Goal: Task Accomplishment & Management: Use online tool/utility

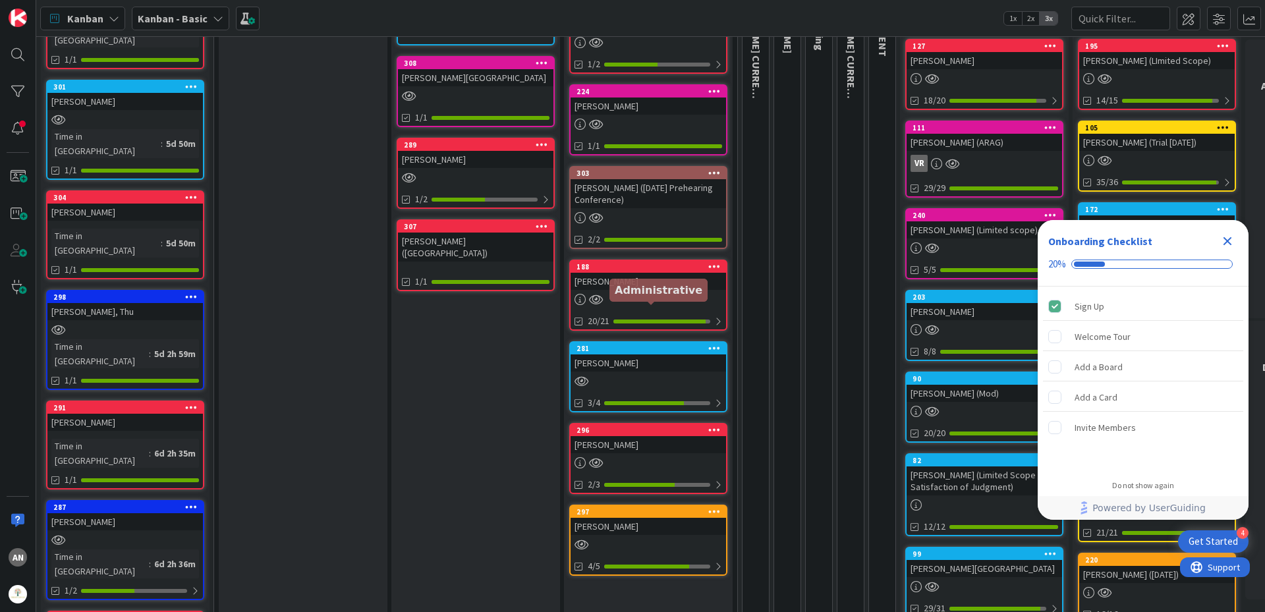
scroll to position [198, 0]
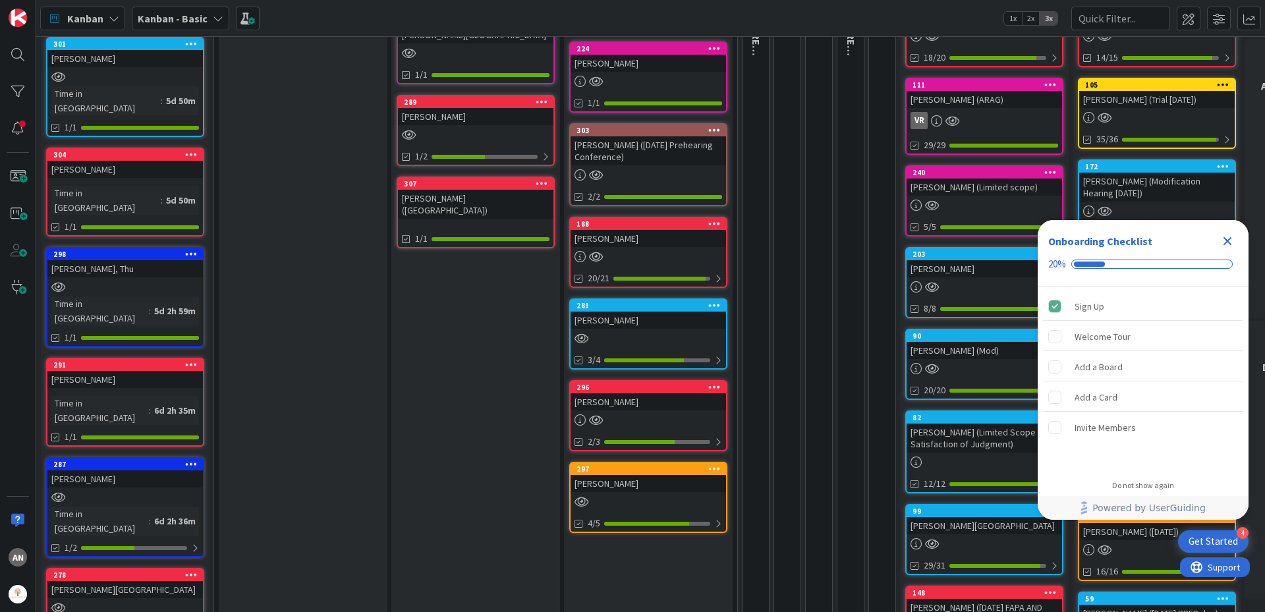
click at [641, 491] on div "[PERSON_NAME]" at bounding box center [649, 483] width 156 height 17
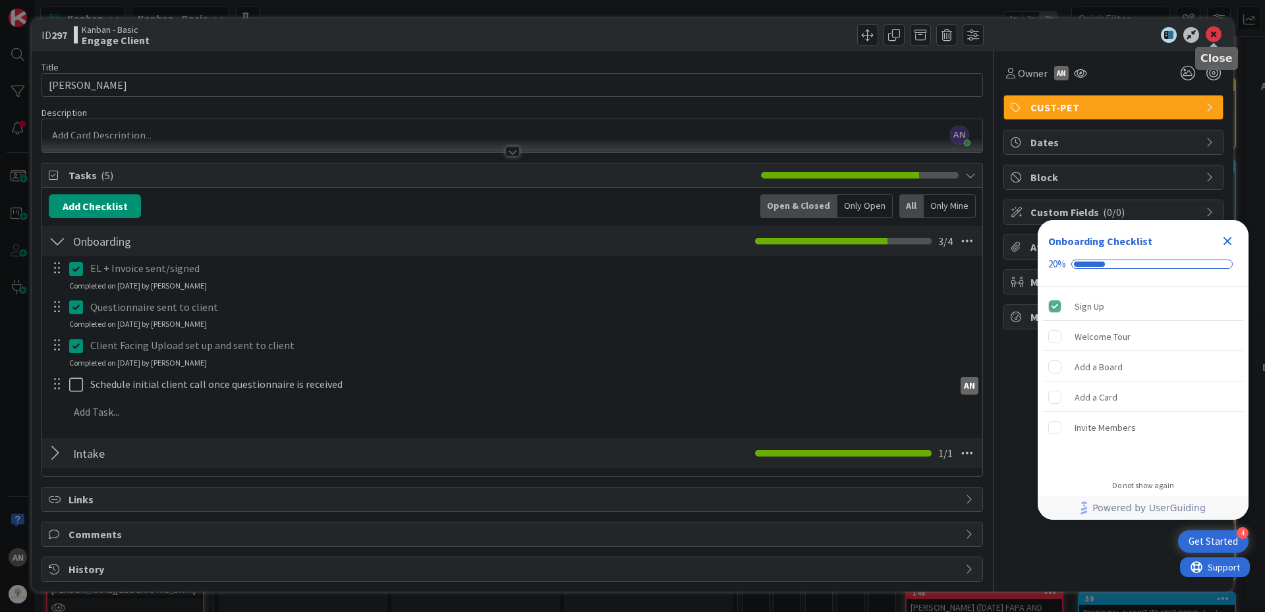
click at [1212, 34] on icon at bounding box center [1214, 35] width 16 height 16
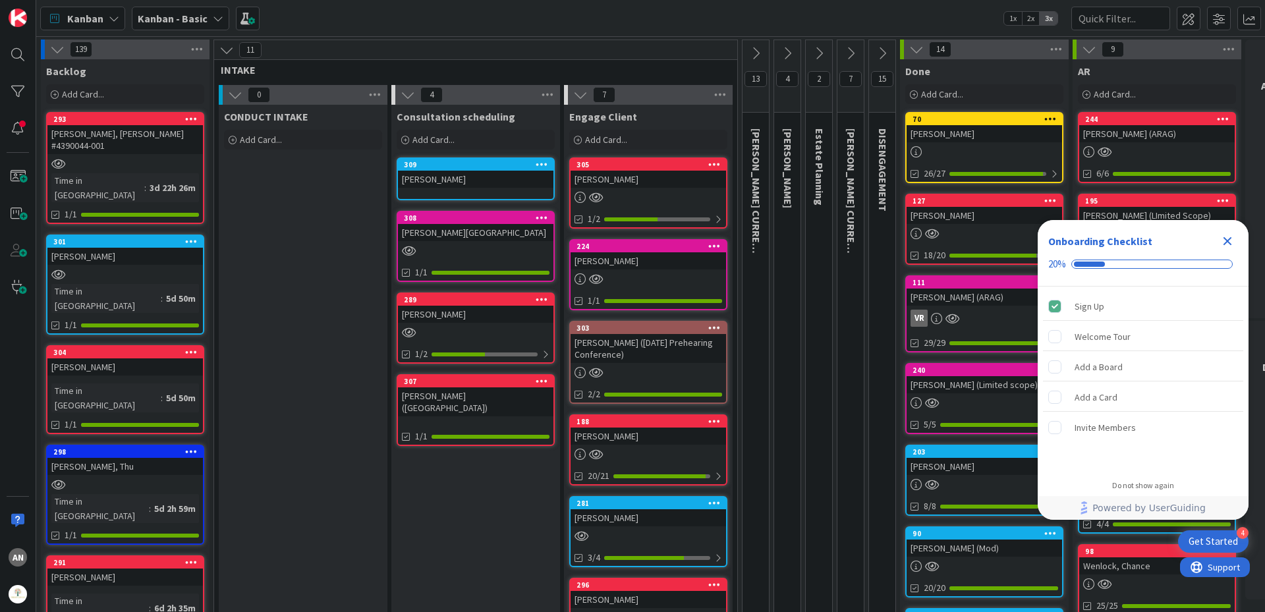
click at [1226, 237] on icon "Close Checklist" at bounding box center [1228, 241] width 16 height 16
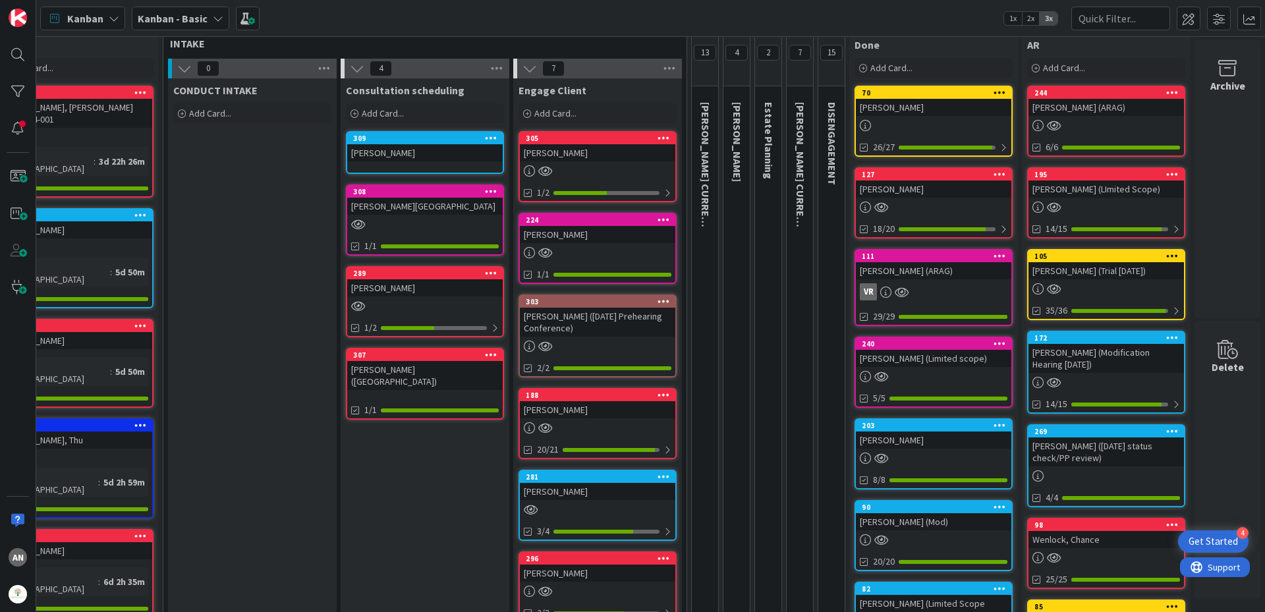
scroll to position [0, 61]
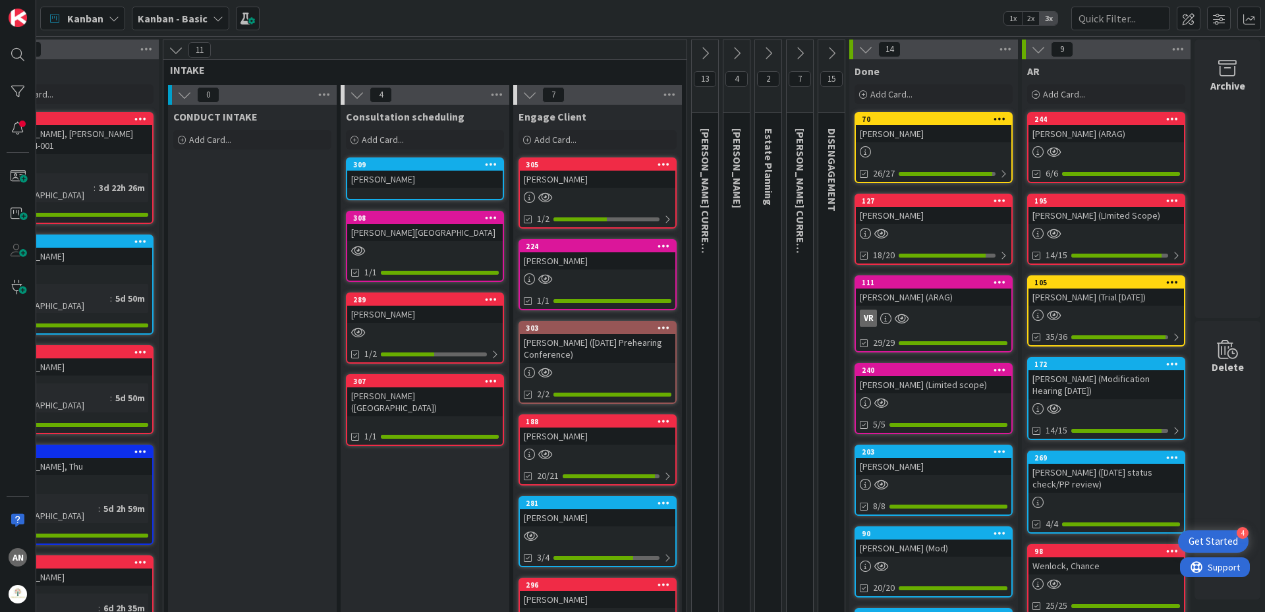
click at [563, 192] on div at bounding box center [598, 197] width 156 height 11
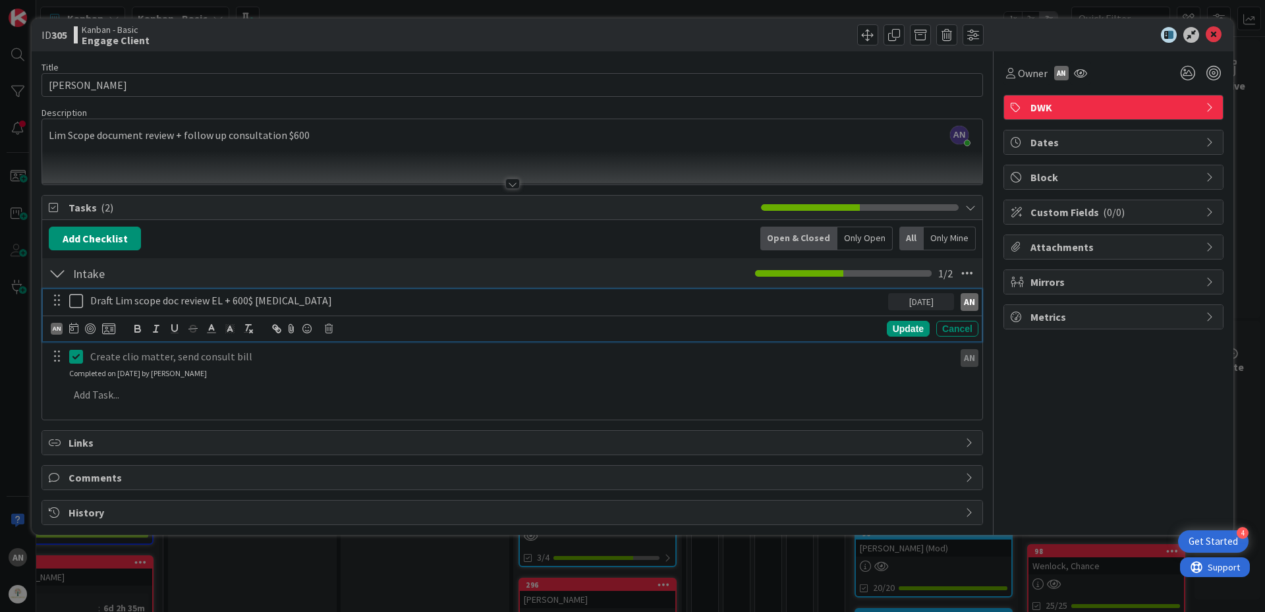
click at [315, 300] on p "Draft Lim scope doc review EL + 600$ [MEDICAL_DATA]" at bounding box center [486, 300] width 793 height 15
click at [71, 305] on icon at bounding box center [76, 301] width 14 height 16
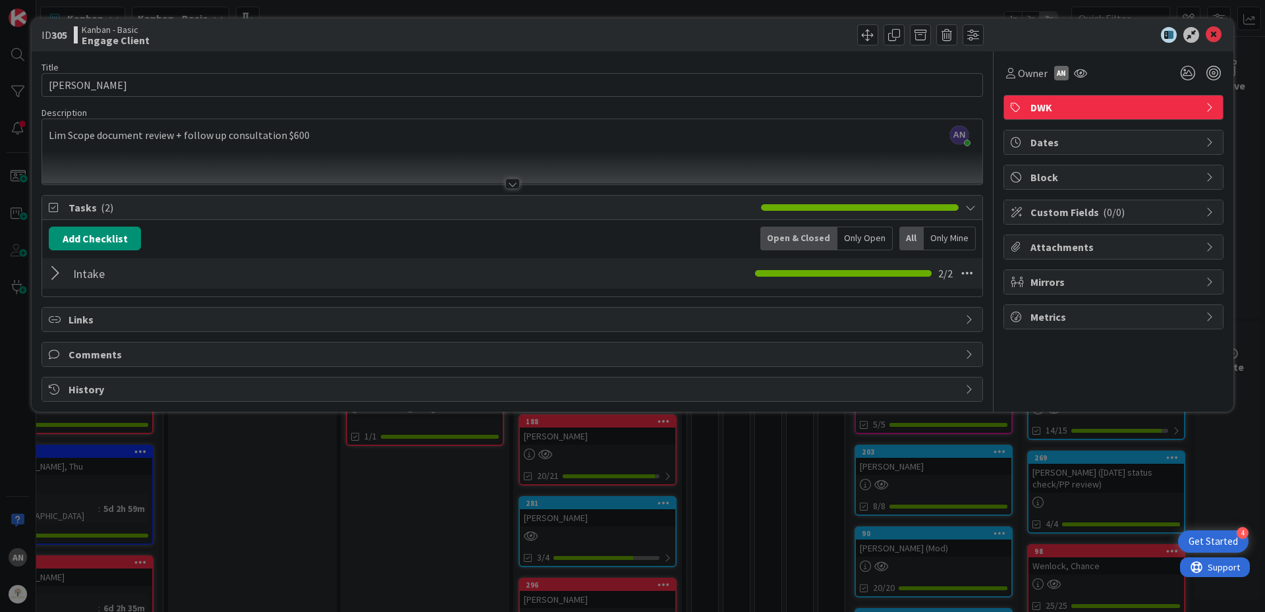
click at [61, 281] on div at bounding box center [57, 274] width 17 height 24
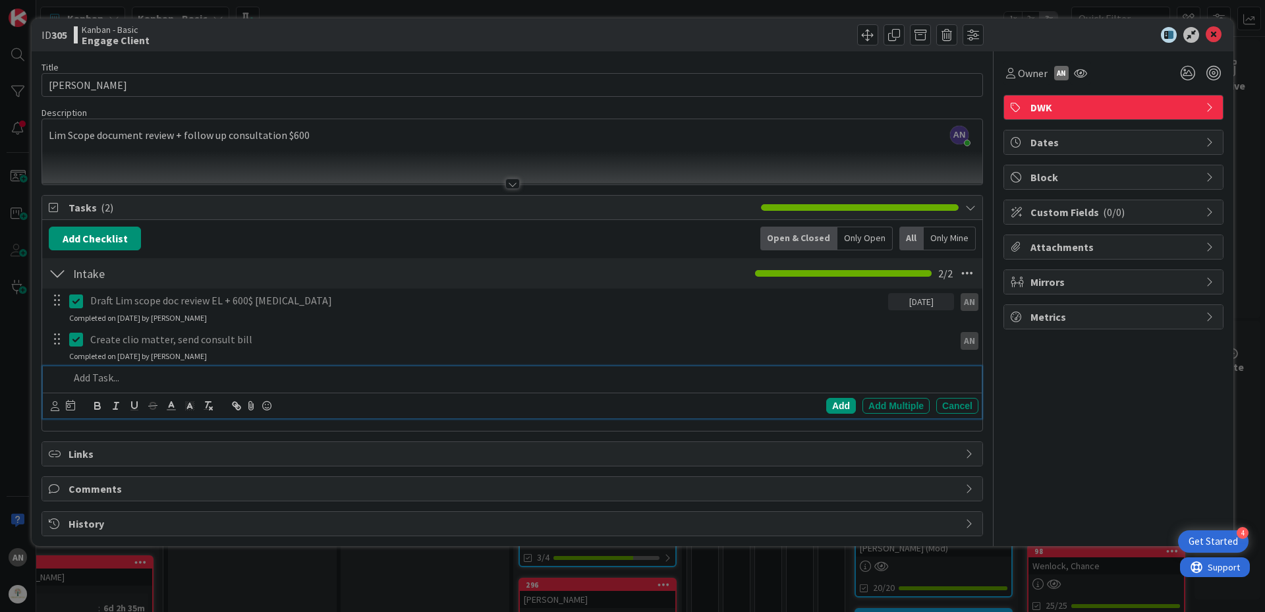
click at [110, 382] on p at bounding box center [521, 377] width 904 height 15
click at [55, 407] on icon at bounding box center [55, 406] width 9 height 10
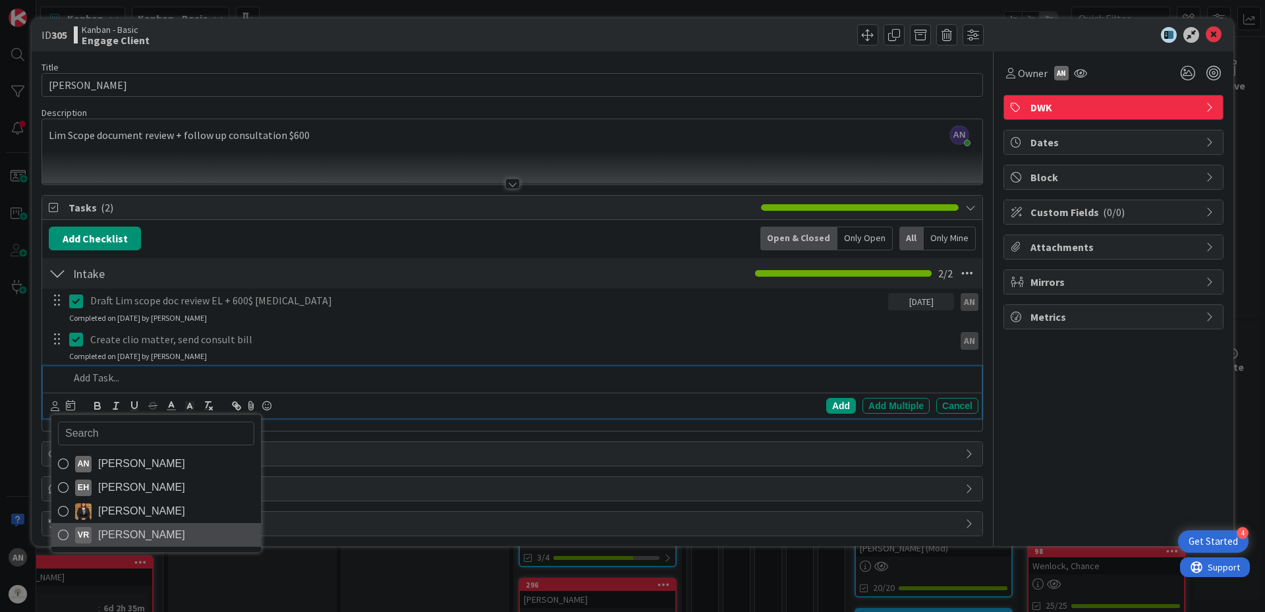
click at [125, 528] on span "[PERSON_NAME]" at bounding box center [141, 535] width 87 height 20
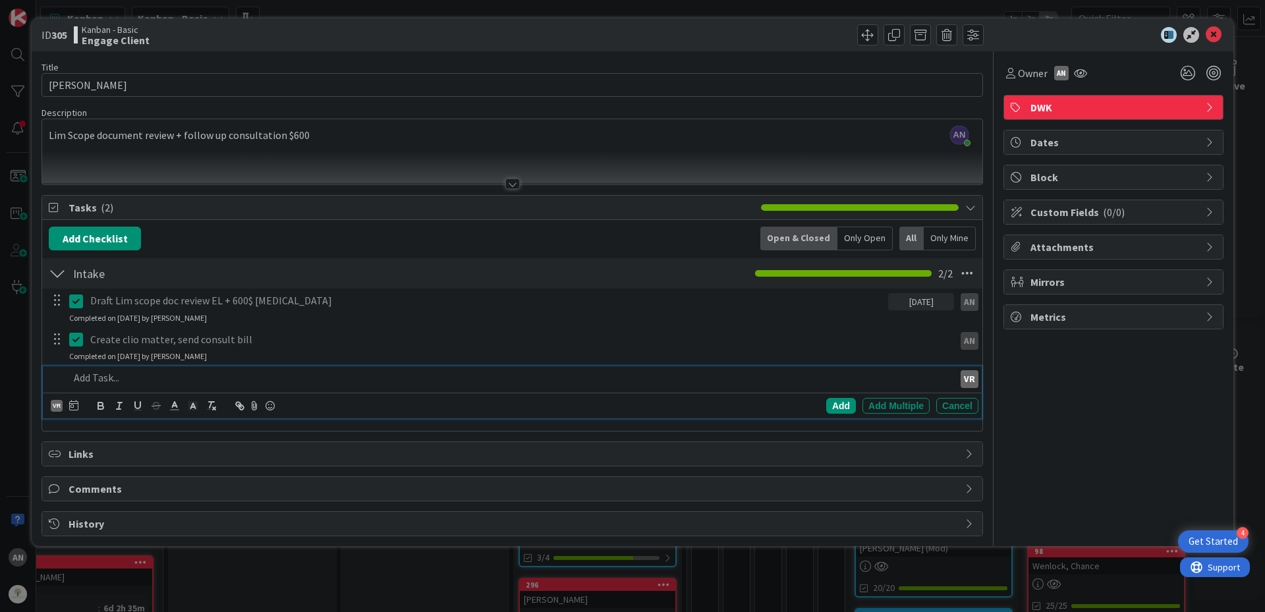
click at [108, 374] on p at bounding box center [509, 377] width 880 height 15
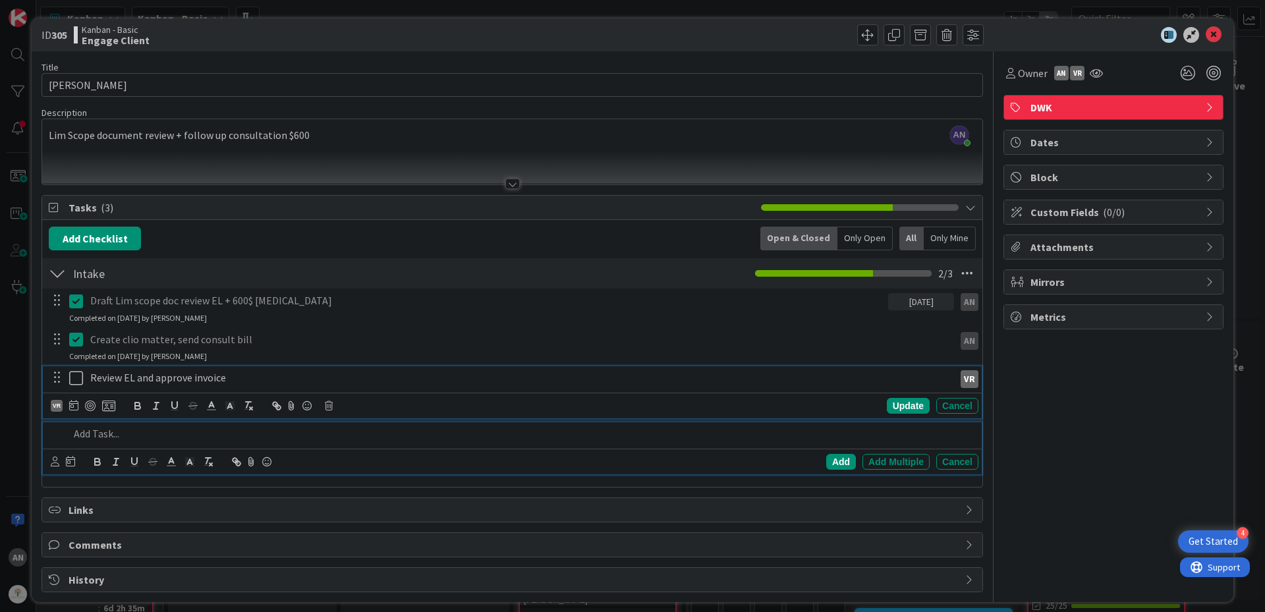
click at [123, 381] on p "Review EL and approve invoice" at bounding box center [519, 377] width 859 height 15
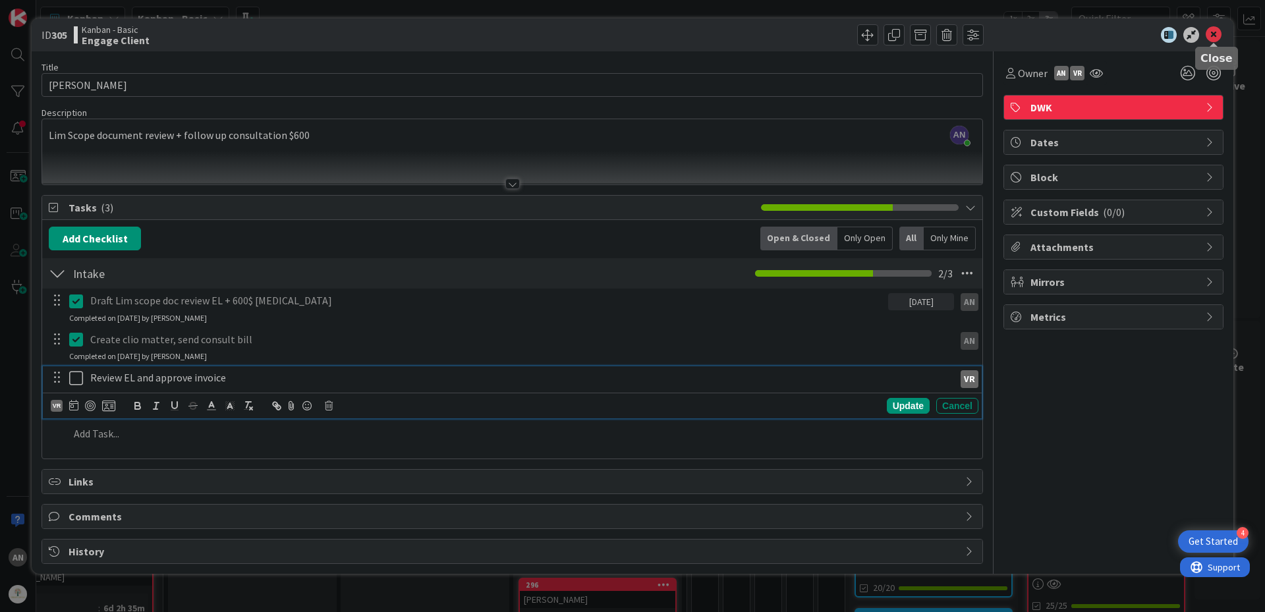
click at [1214, 34] on icon at bounding box center [1214, 35] width 16 height 16
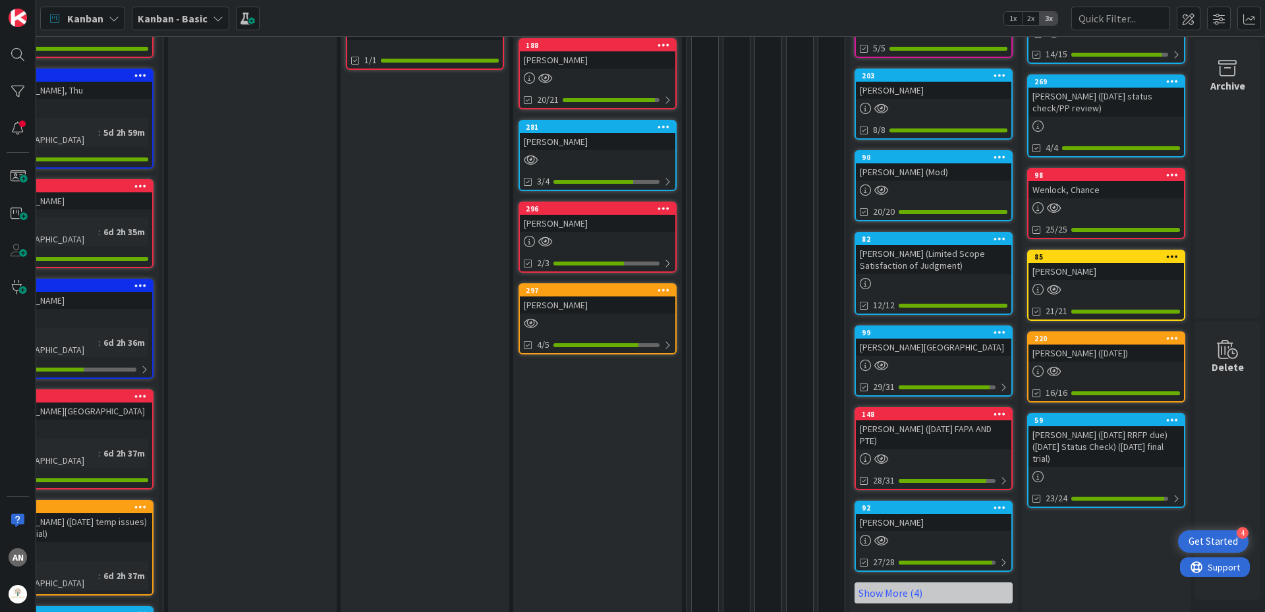
scroll to position [395, 61]
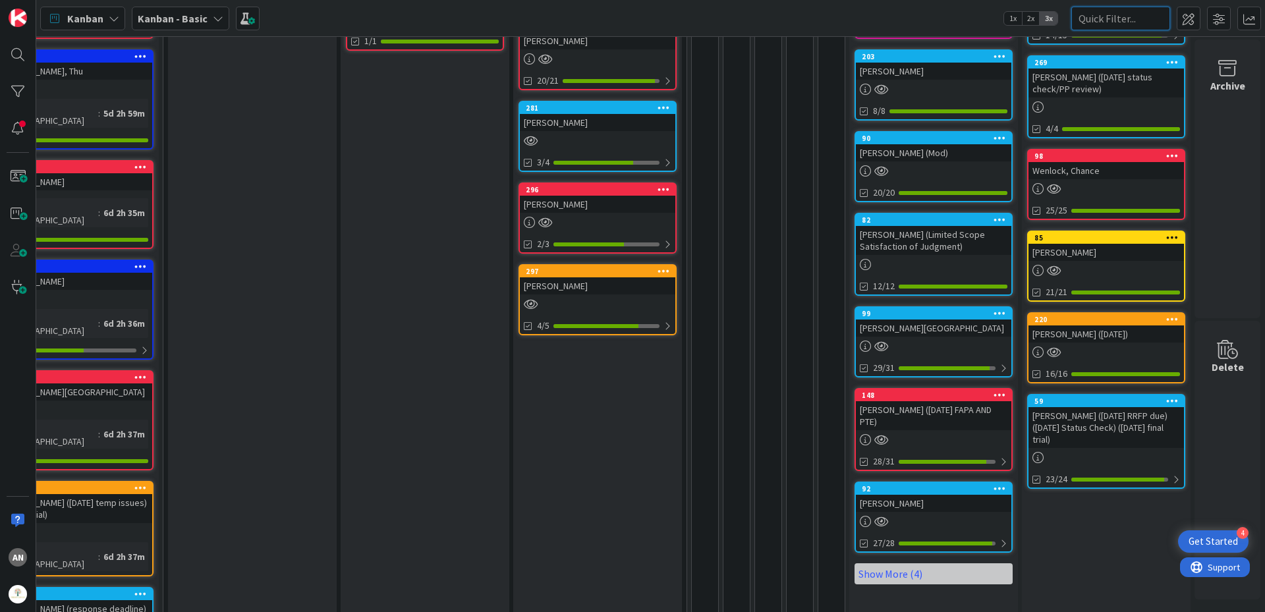
click at [1096, 25] on input "text" at bounding box center [1120, 19] width 99 height 24
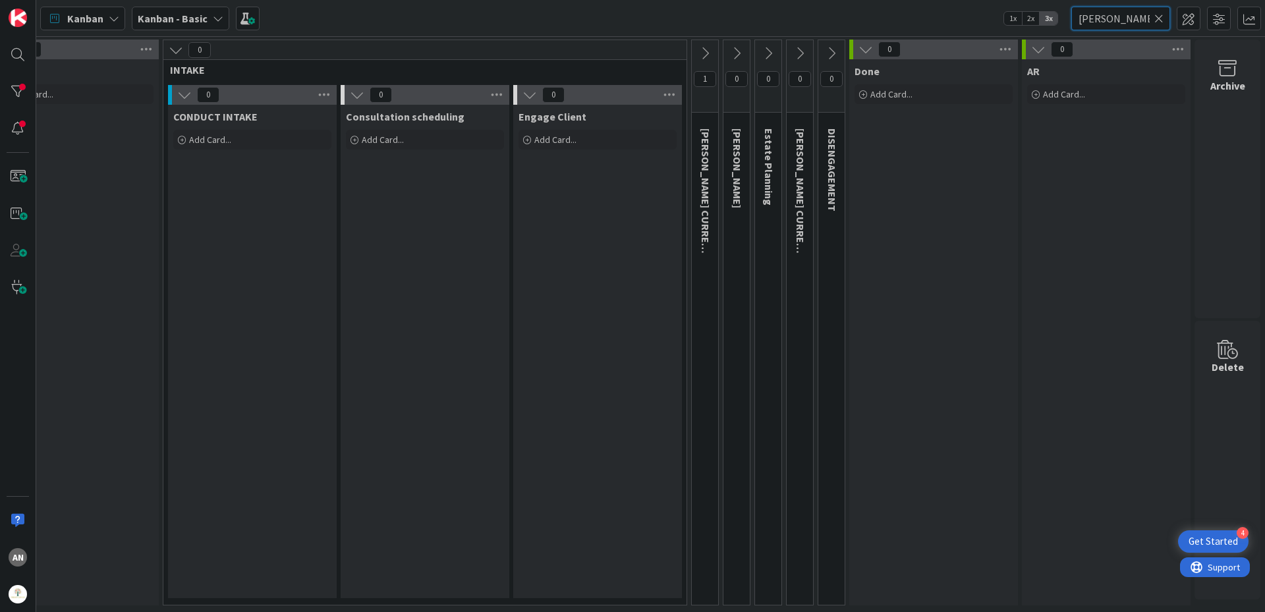
scroll to position [4, 61]
type input "[PERSON_NAME]"
click at [698, 49] on icon at bounding box center [705, 53] width 14 height 14
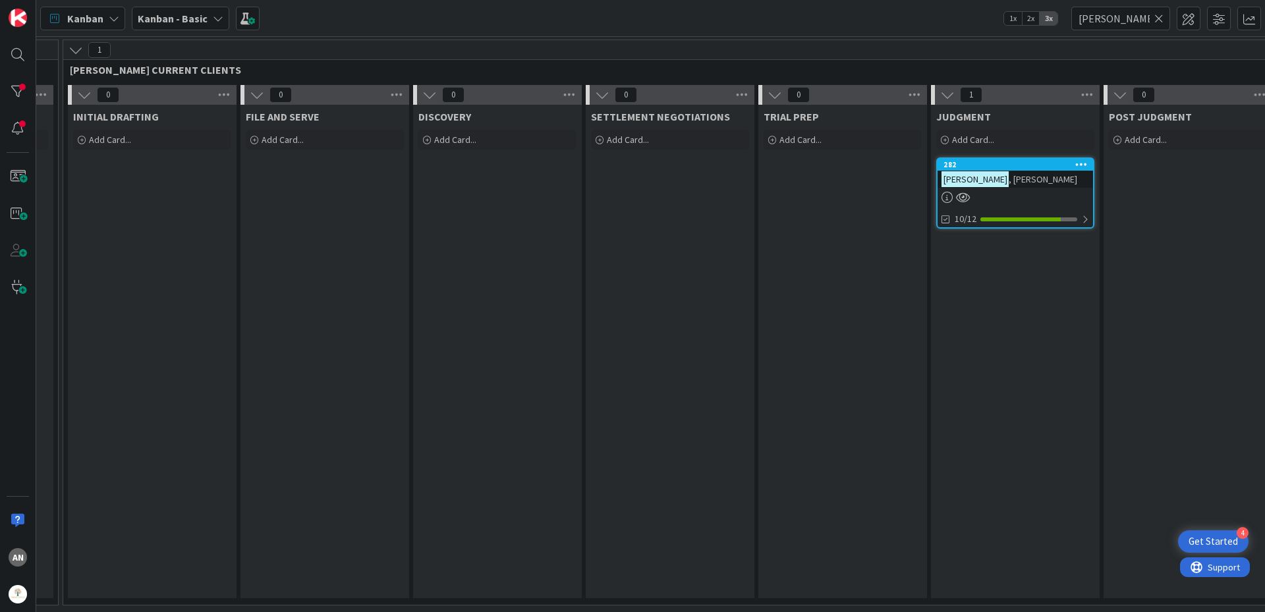
scroll to position [4, 701]
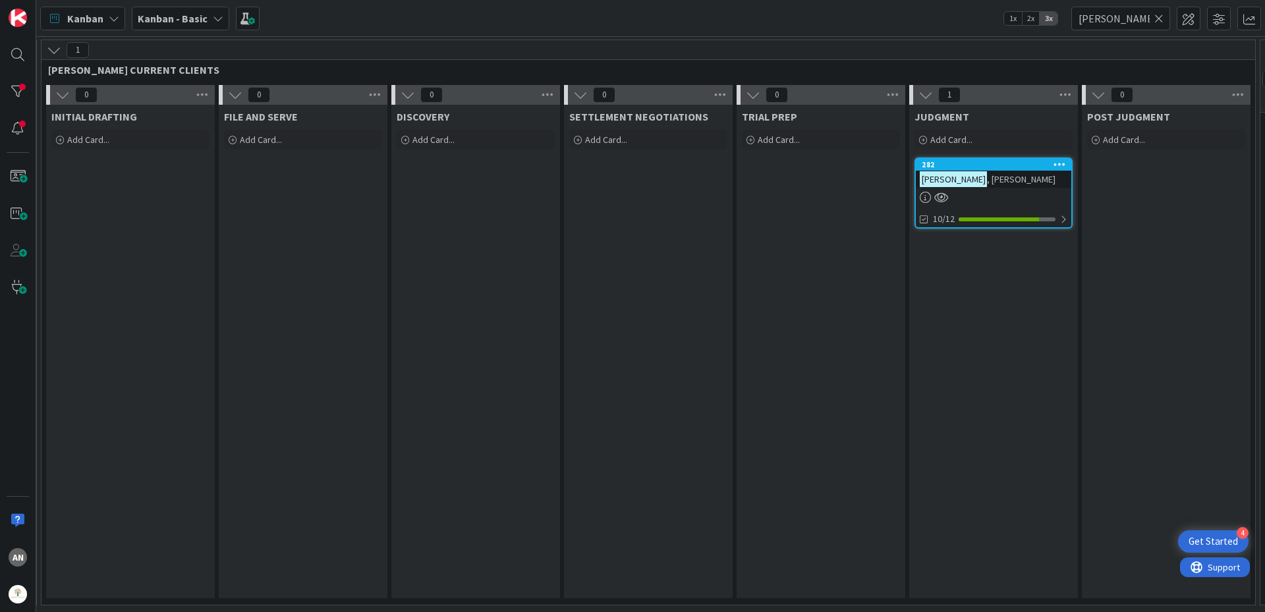
click at [1010, 194] on div at bounding box center [994, 197] width 156 height 11
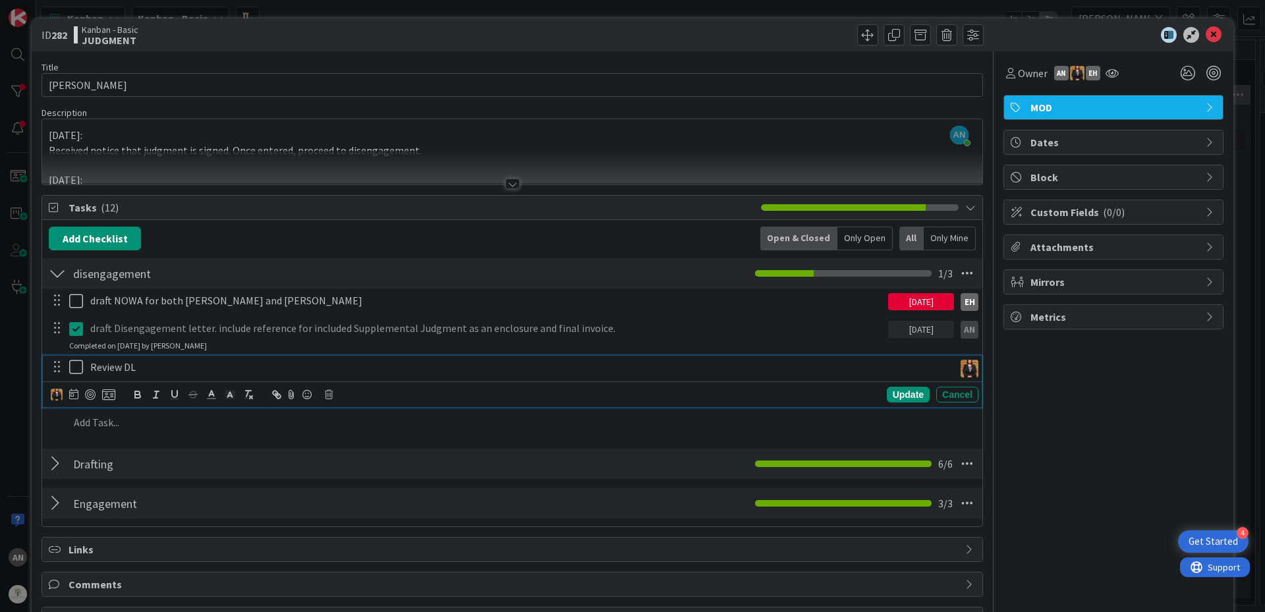
click at [152, 370] on p "Review DL" at bounding box center [519, 367] width 859 height 15
click at [1206, 35] on icon at bounding box center [1214, 35] width 16 height 16
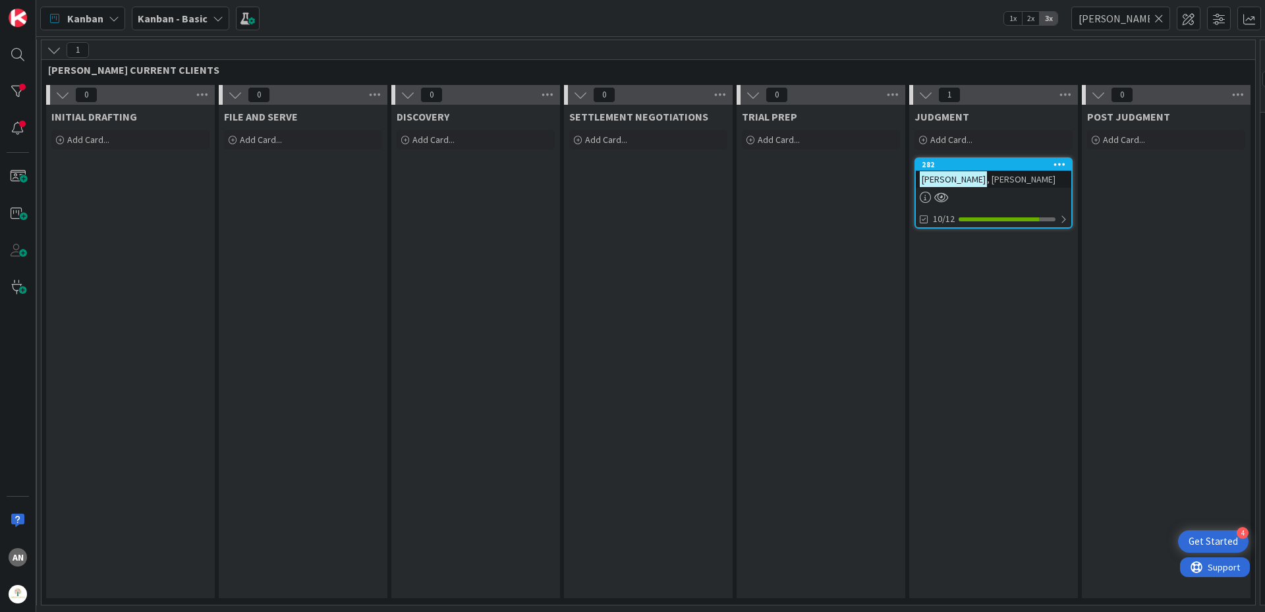
click at [1158, 21] on icon at bounding box center [1158, 19] width 9 height 12
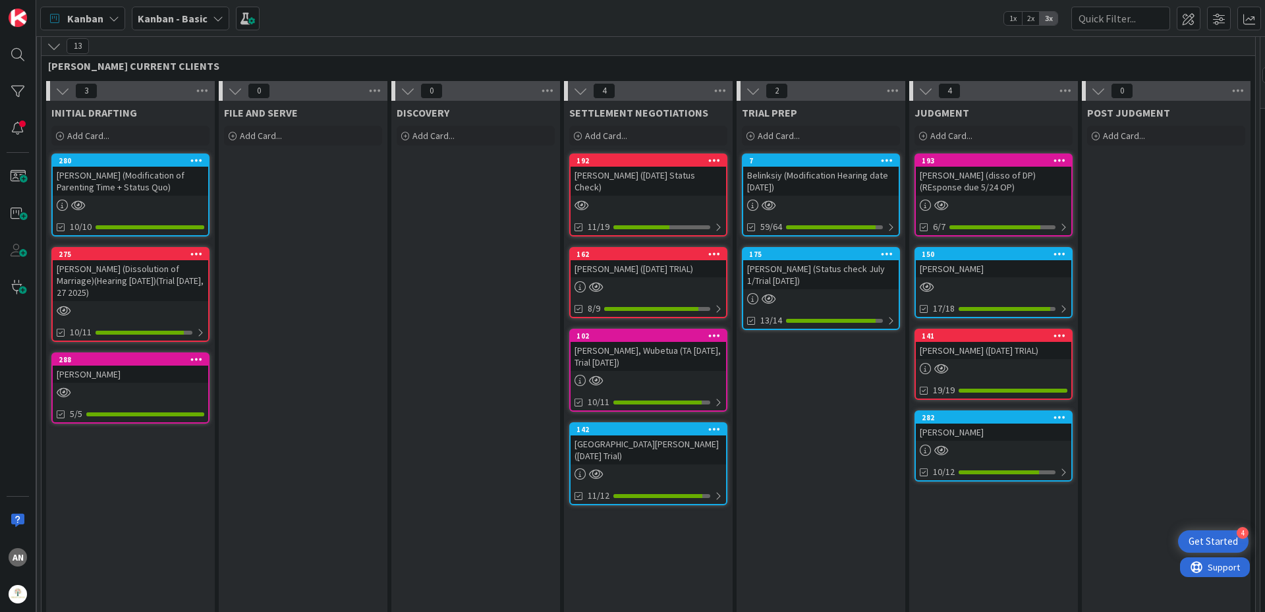
click at [58, 90] on icon at bounding box center [62, 91] width 14 height 14
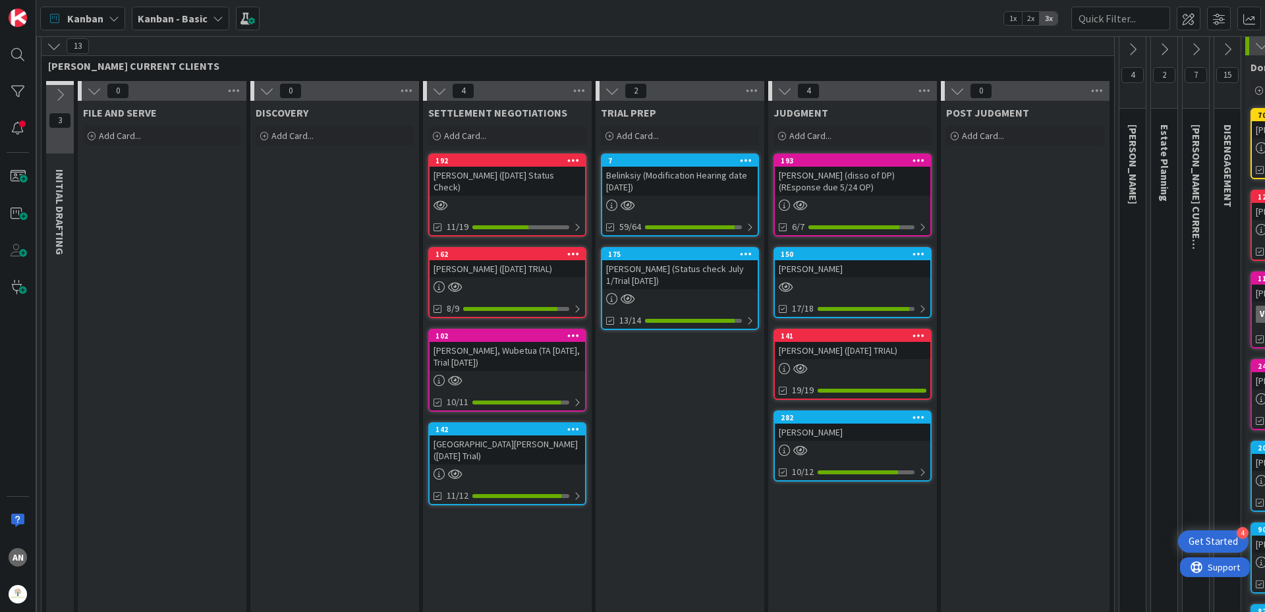
click at [93, 90] on icon at bounding box center [94, 91] width 14 height 14
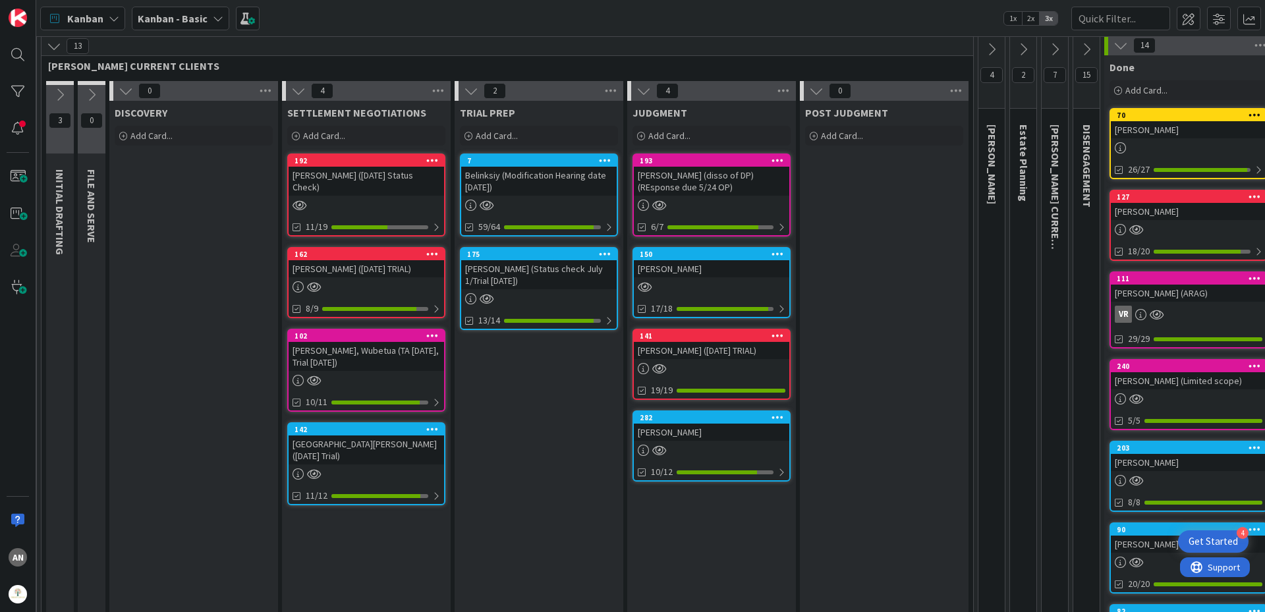
click at [121, 90] on icon at bounding box center [126, 91] width 14 height 14
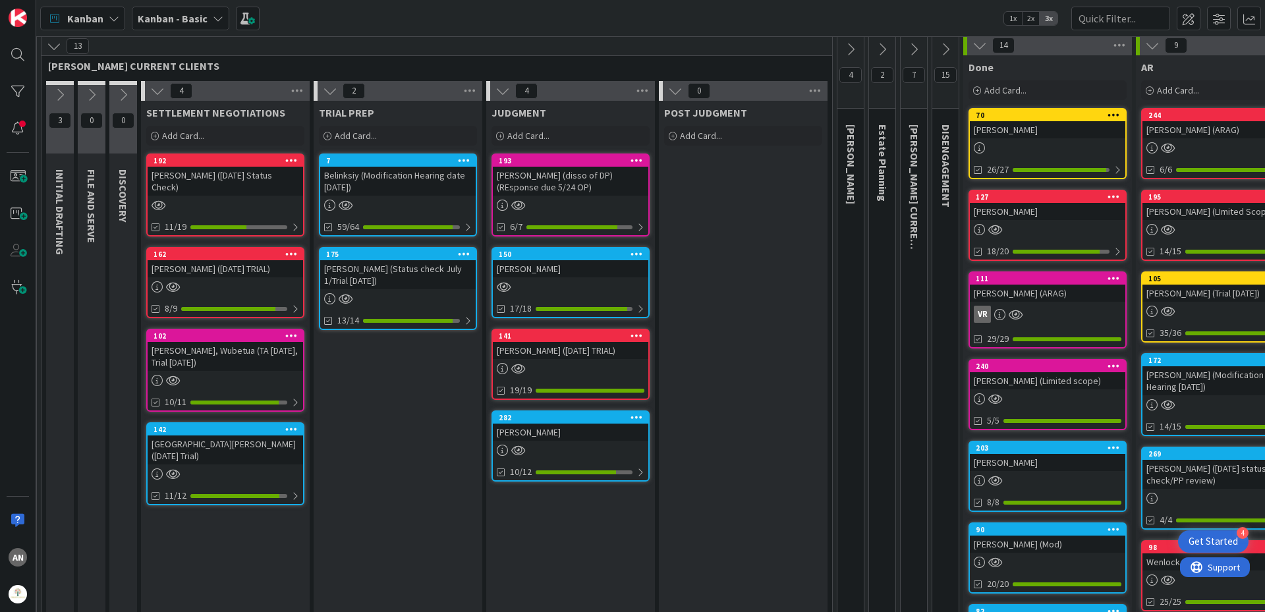
click at [158, 91] on icon at bounding box center [157, 91] width 14 height 14
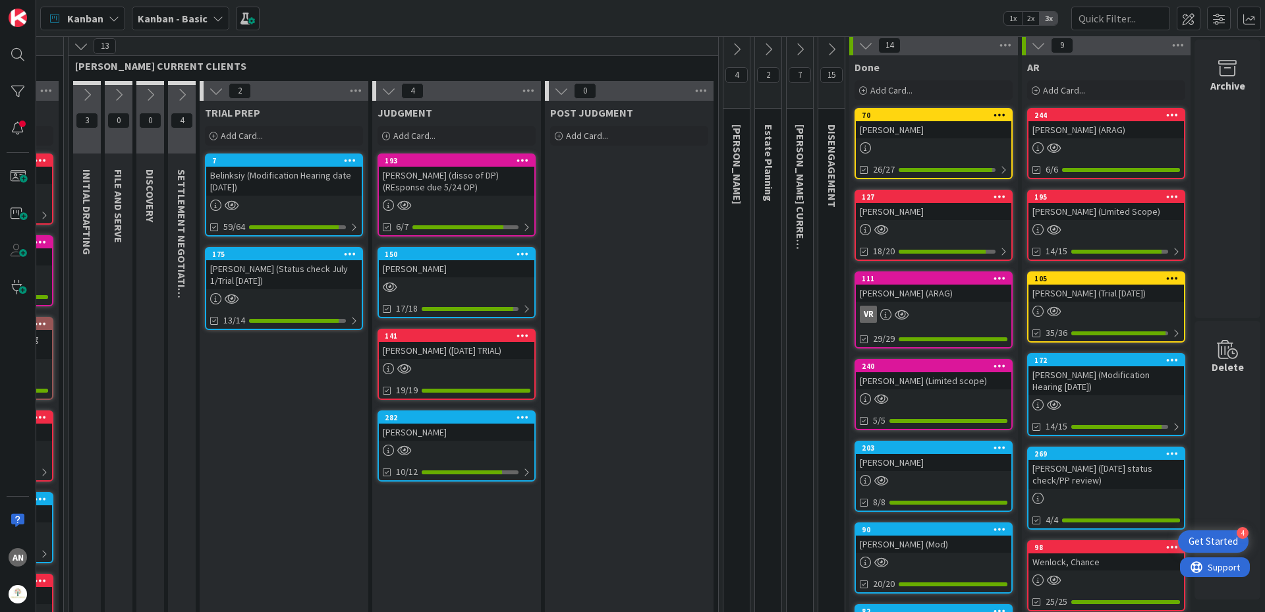
click at [209, 92] on icon at bounding box center [216, 91] width 14 height 14
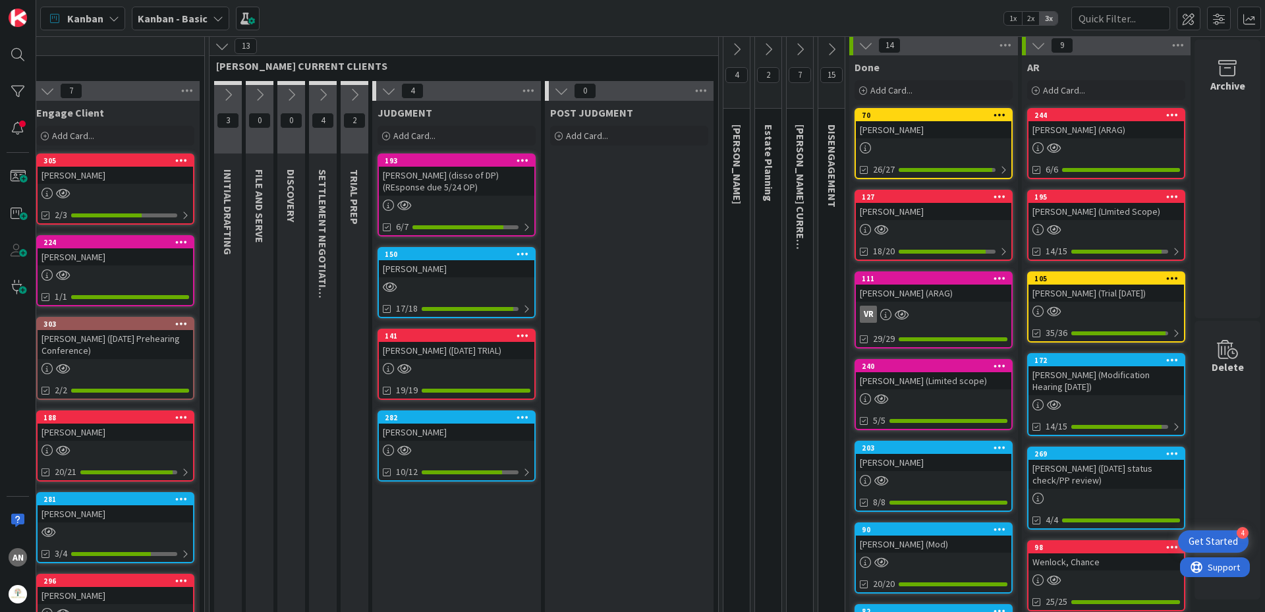
scroll to position [4, 543]
click at [372, 85] on div "4" at bounding box center [456, 91] width 169 height 20
click at [382, 86] on icon at bounding box center [389, 91] width 14 height 14
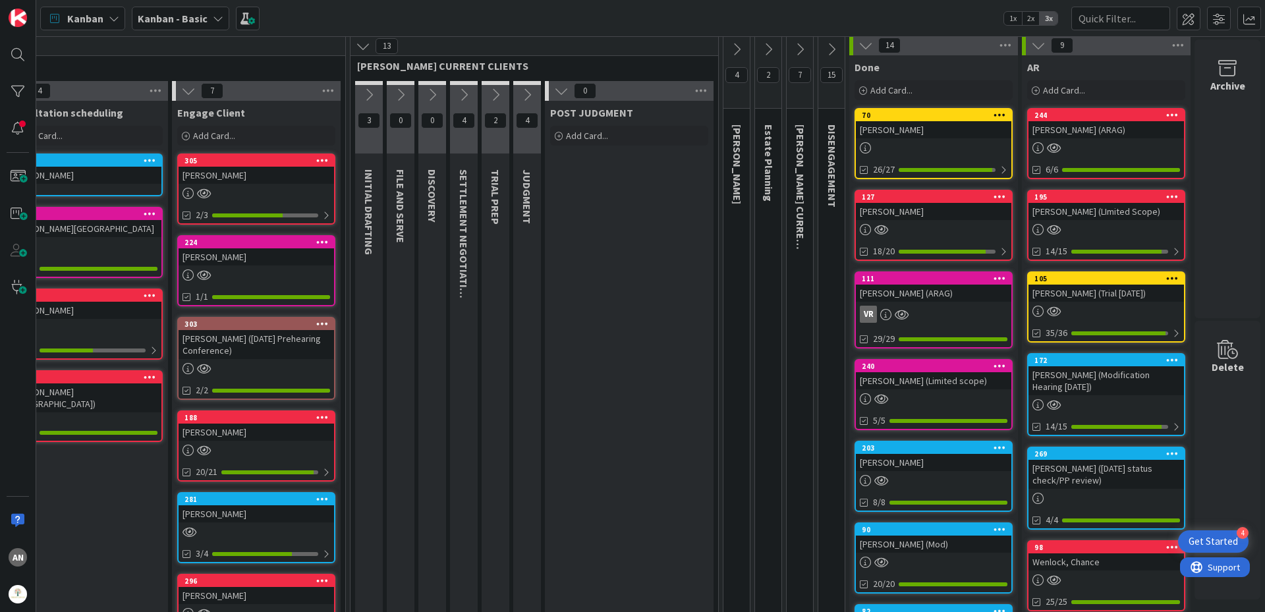
click at [356, 45] on icon at bounding box center [363, 46] width 14 height 14
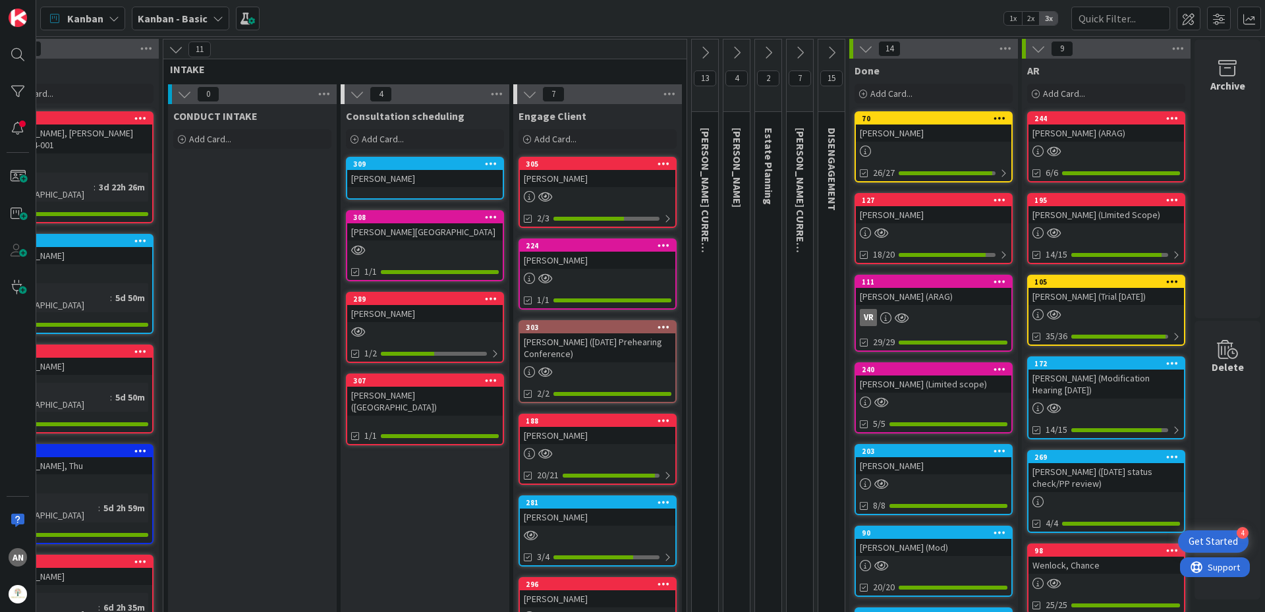
scroll to position [0, 61]
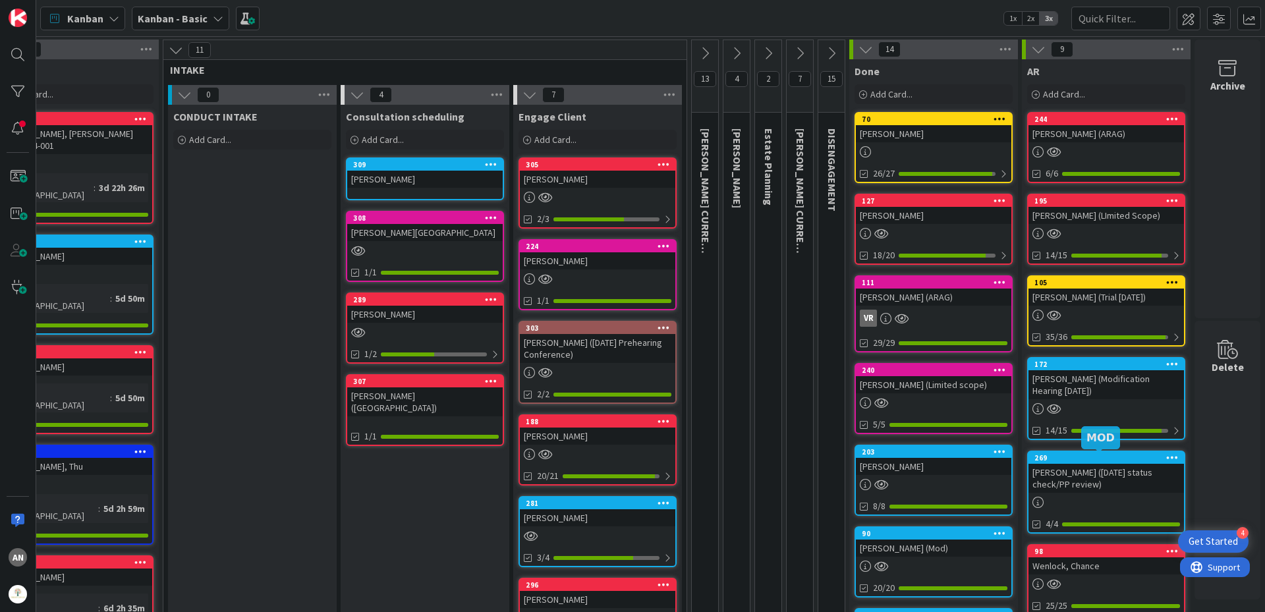
click at [1091, 459] on div "269" at bounding box center [1109, 457] width 150 height 9
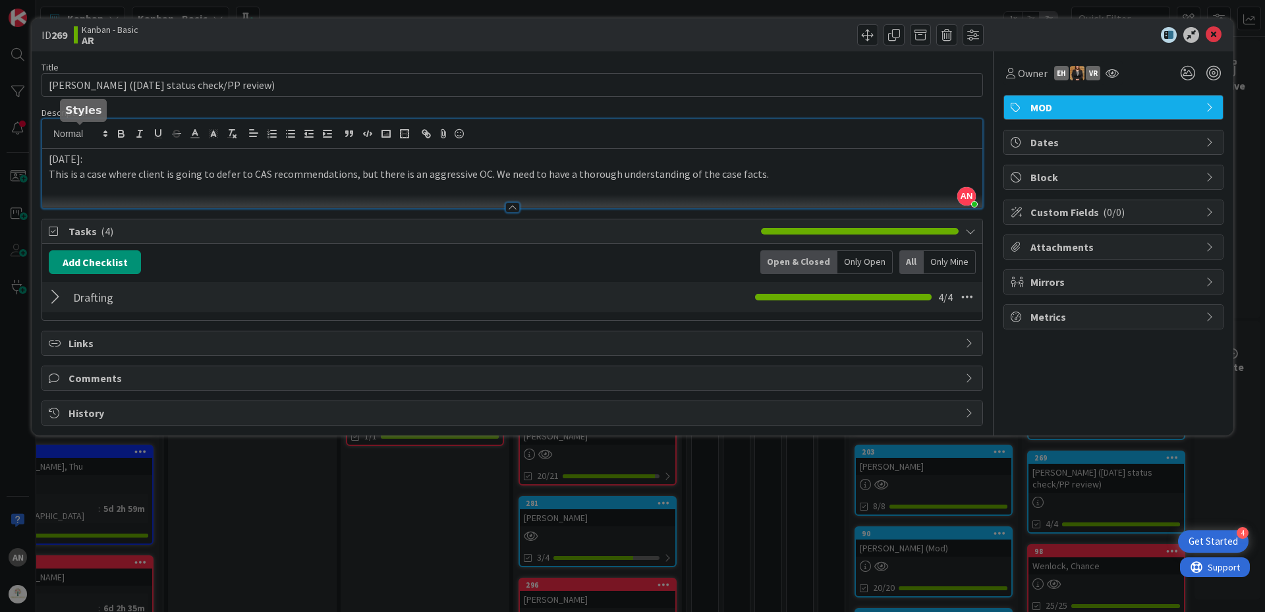
click at [47, 133] on div "AN [PERSON_NAME] just joined [DATE]: This is a case where client is going to de…" at bounding box center [512, 163] width 940 height 89
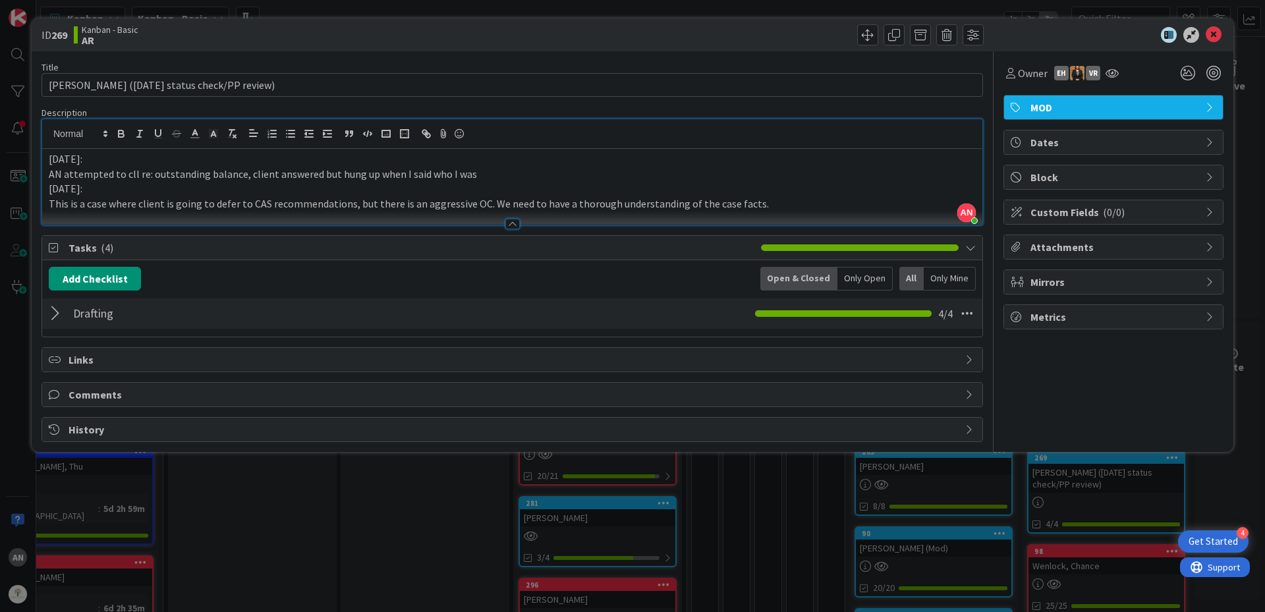
click at [127, 176] on p "AN attempted to cll re: outstanding balance, client answered but hung up when I…" at bounding box center [512, 174] width 927 height 15
click at [563, 183] on p "[DATE]:" at bounding box center [512, 188] width 927 height 15
click at [635, 171] on p "AN attempted to call re: outstanding balance, client answered but hung up when …" at bounding box center [512, 174] width 927 height 15
click at [1214, 40] on icon at bounding box center [1214, 35] width 16 height 16
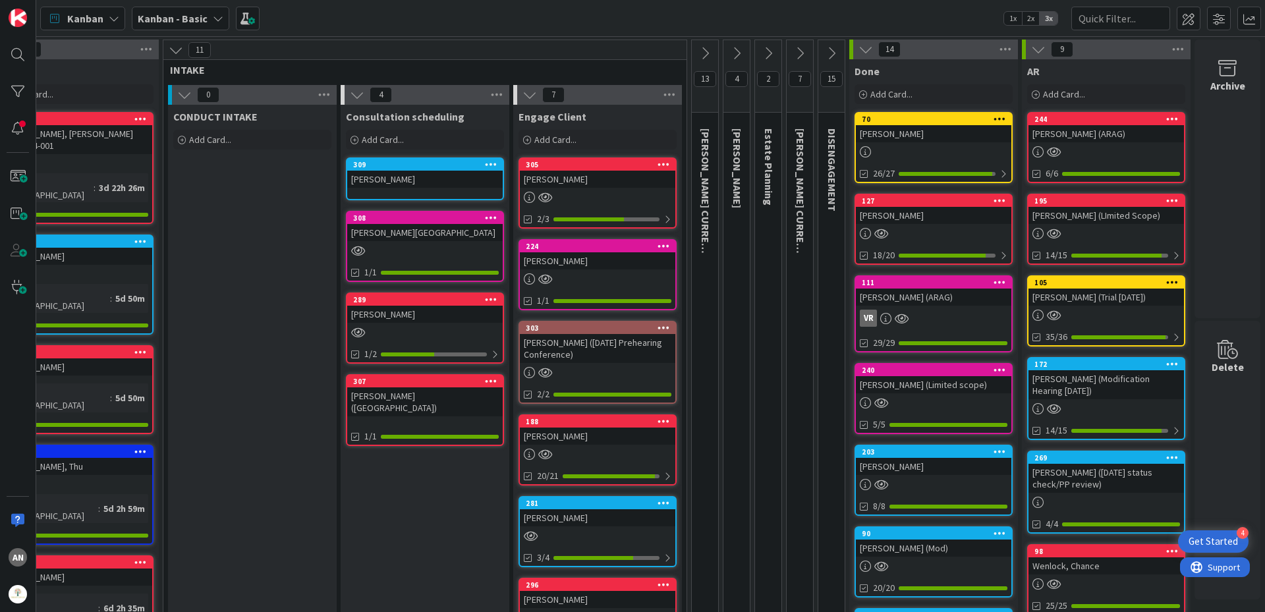
click at [702, 57] on icon at bounding box center [705, 53] width 14 height 14
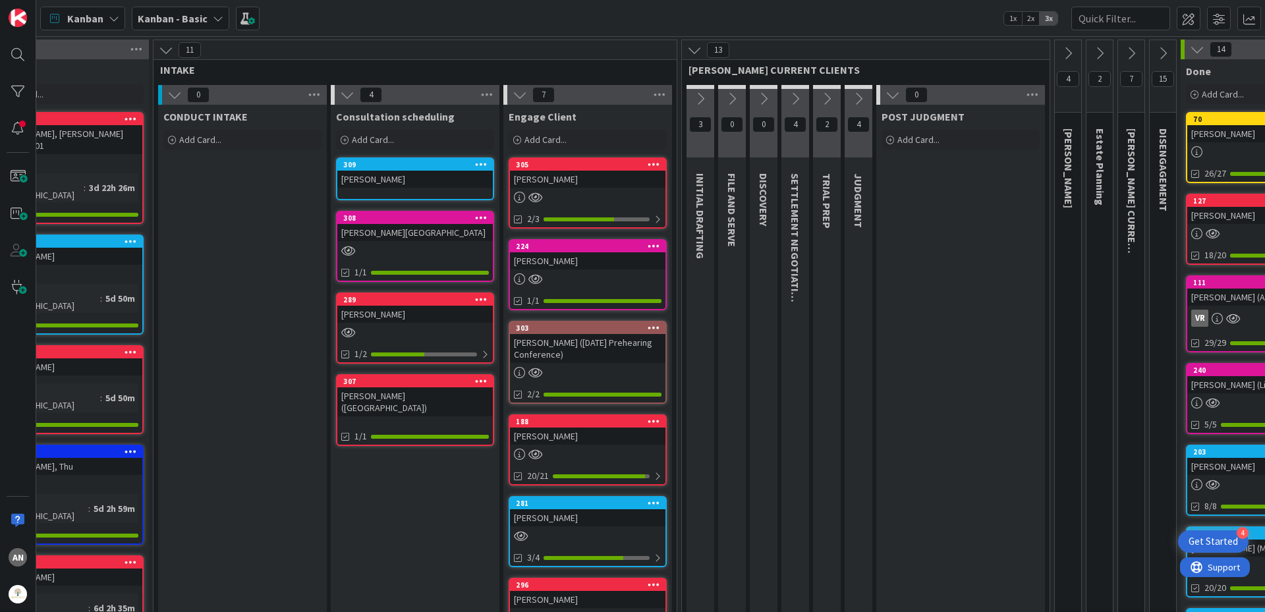
click at [882, 95] on div "0" at bounding box center [960, 95] width 169 height 20
click at [888, 94] on icon at bounding box center [893, 95] width 14 height 14
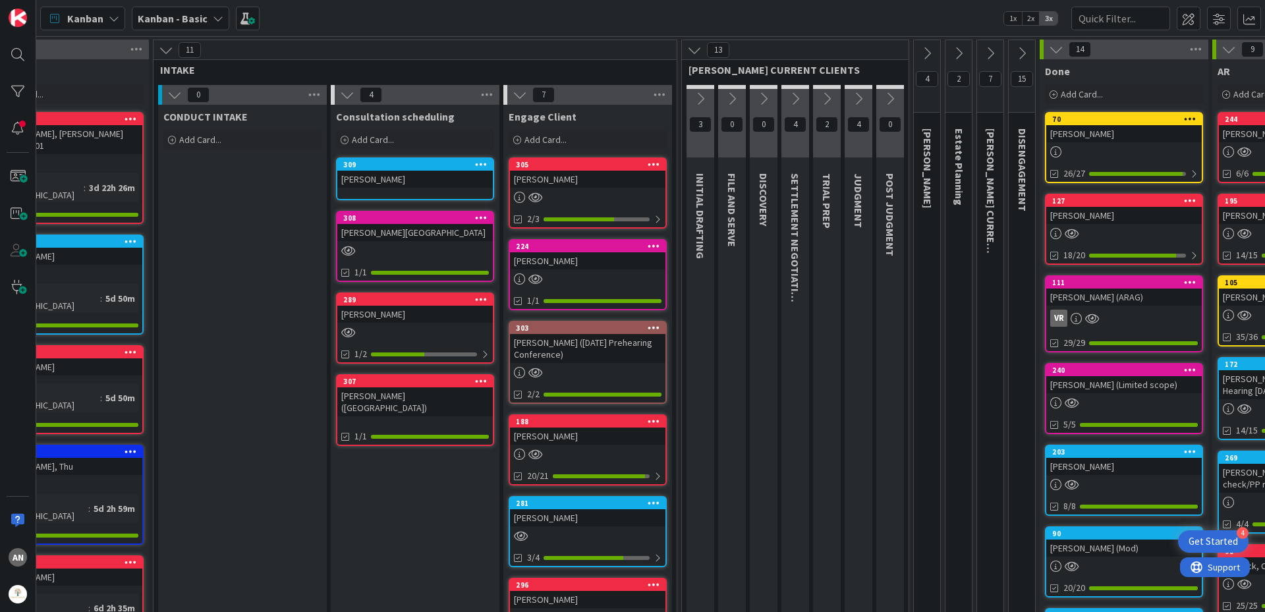
click at [860, 99] on icon at bounding box center [858, 99] width 14 height 14
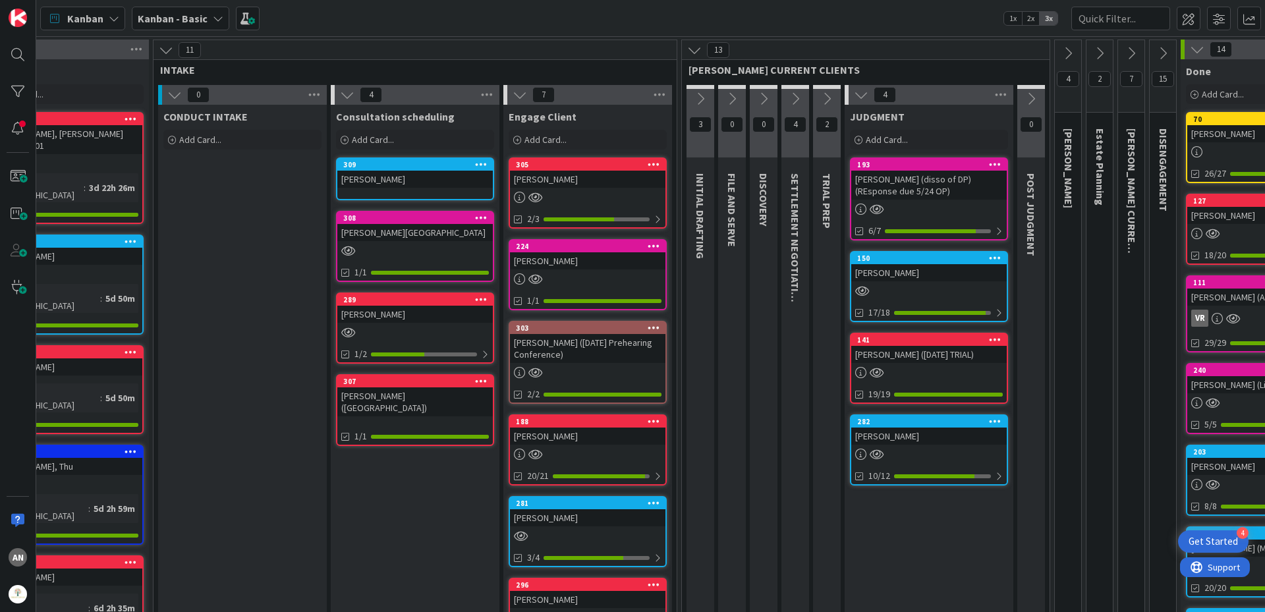
click at [860, 99] on icon at bounding box center [861, 95] width 14 height 14
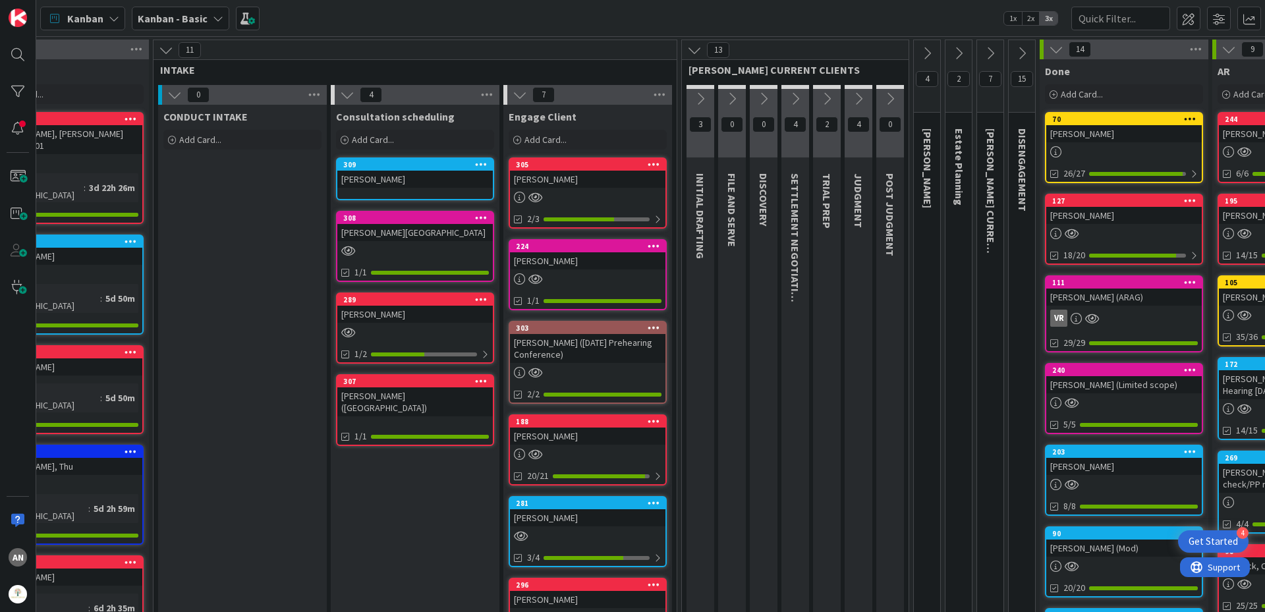
click at [868, 101] on button at bounding box center [859, 99] width 28 height 20
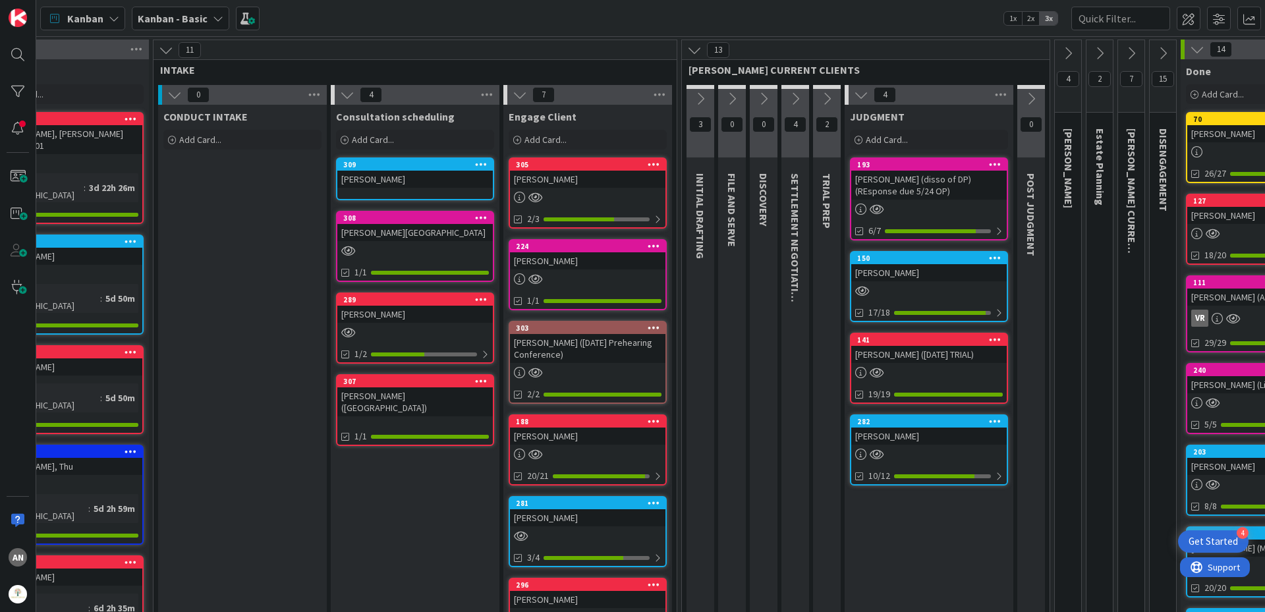
click at [903, 436] on div "[PERSON_NAME]" at bounding box center [929, 436] width 156 height 17
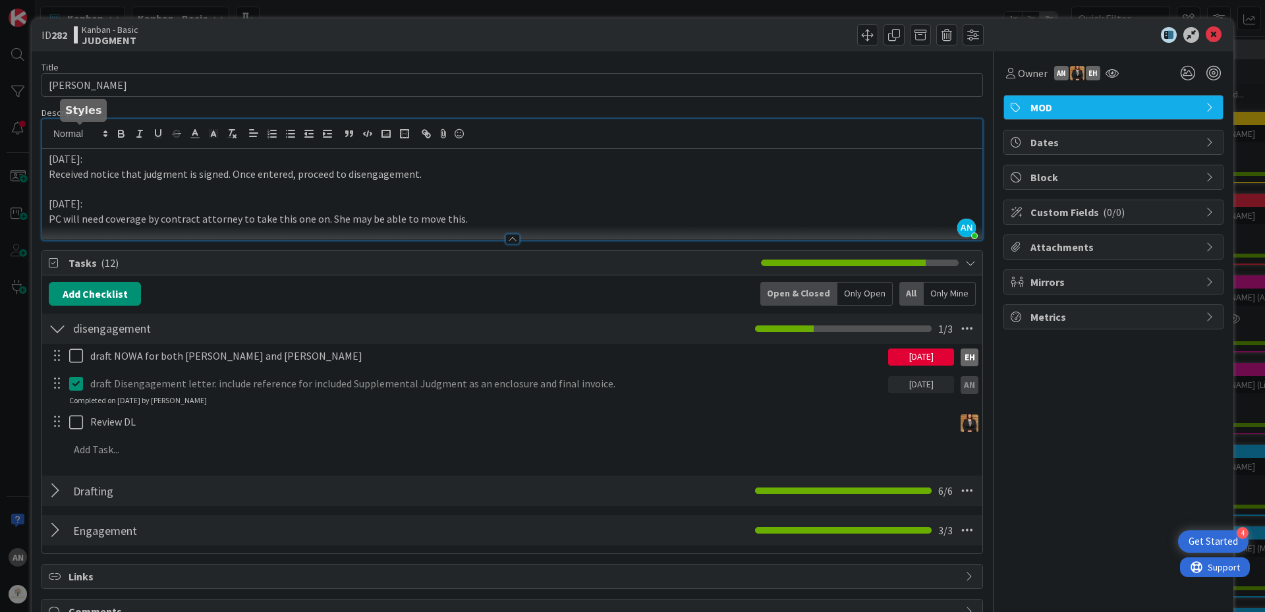
click at [51, 136] on div "AN [PERSON_NAME] just joined [DATE]: Received notice that judgment is signed. O…" at bounding box center [512, 179] width 940 height 121
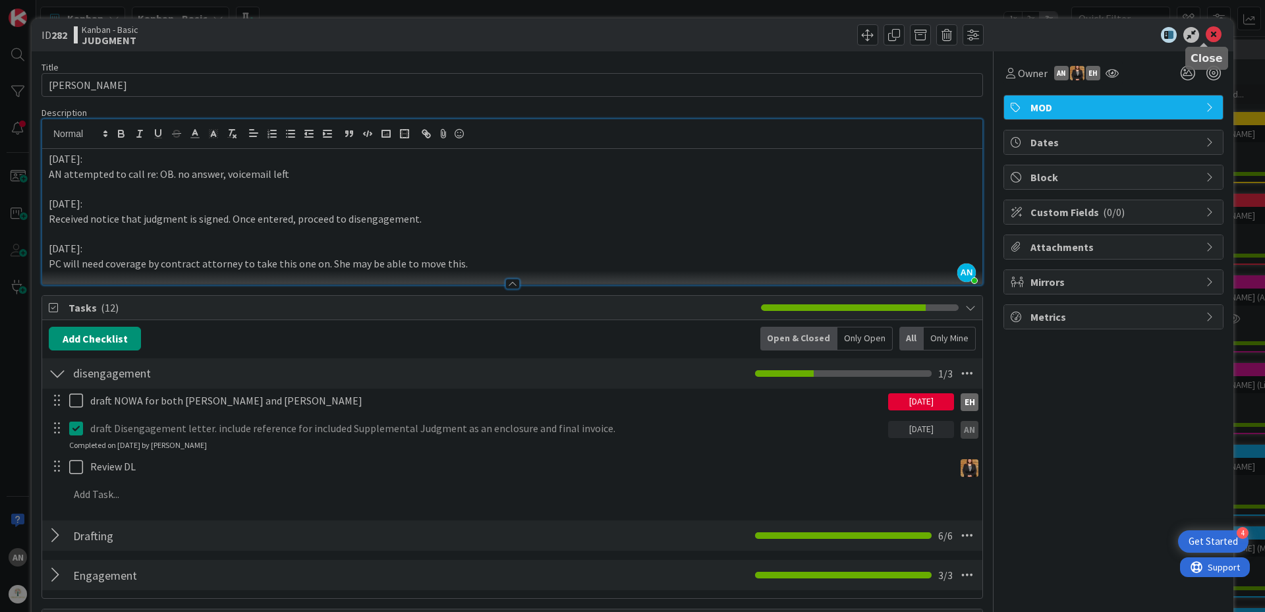
click at [1206, 34] on icon at bounding box center [1214, 35] width 16 height 16
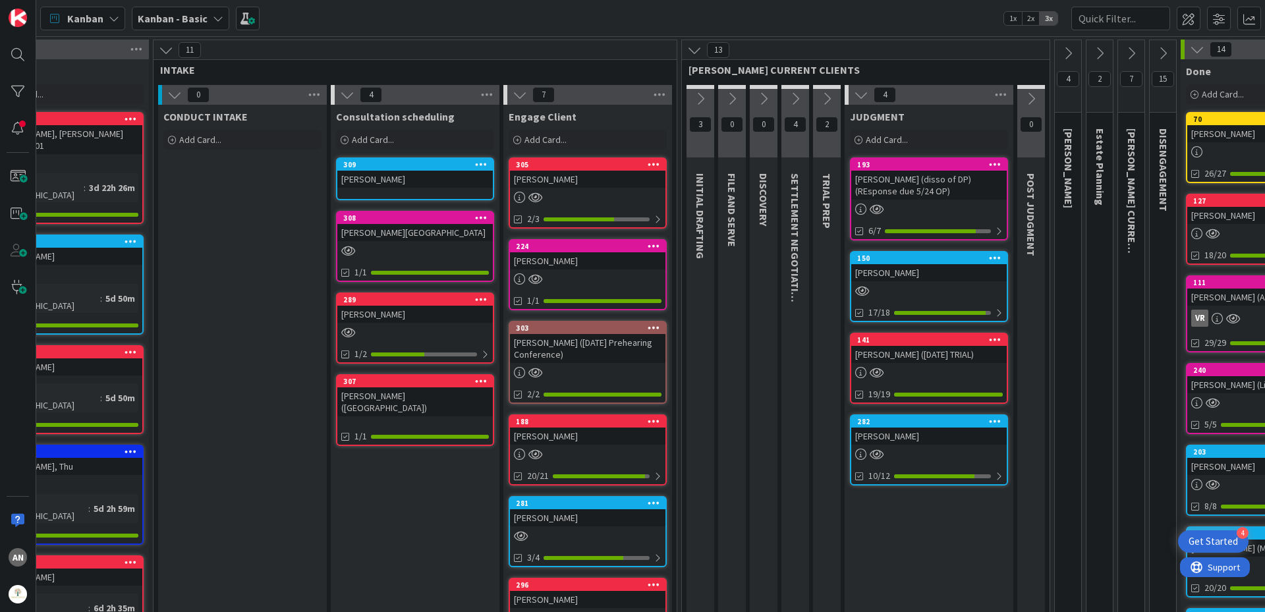
click at [696, 55] on icon at bounding box center [694, 50] width 14 height 14
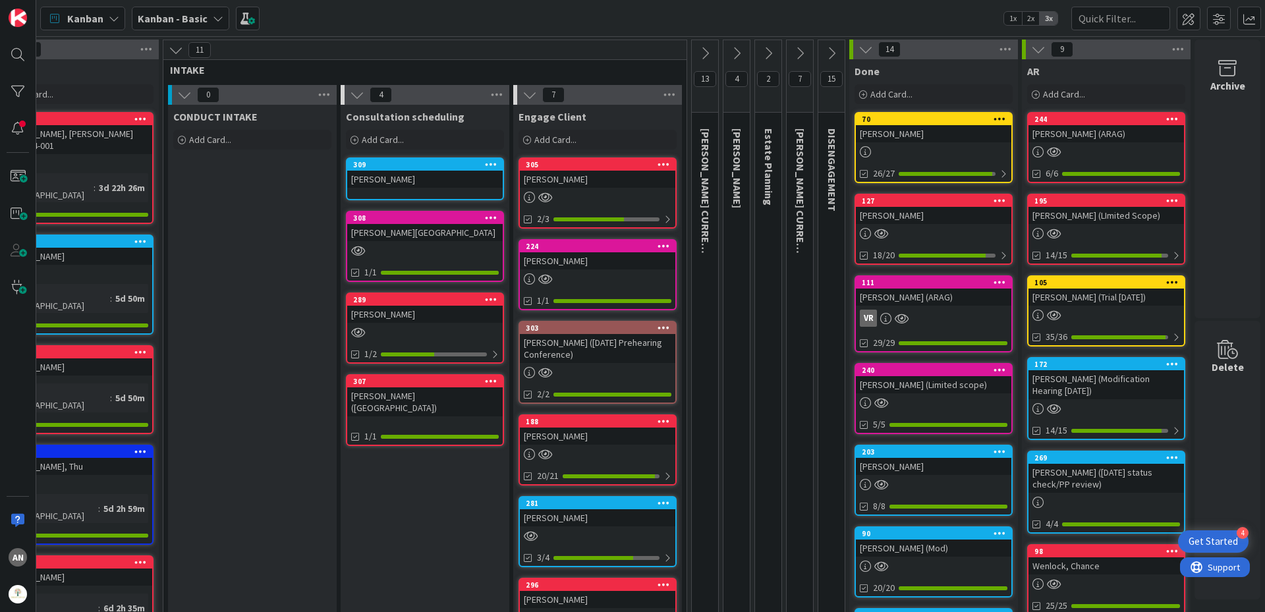
click at [849, 46] on div "14" at bounding box center [933, 50] width 169 height 20
